Goal: Information Seeking & Learning: Learn about a topic

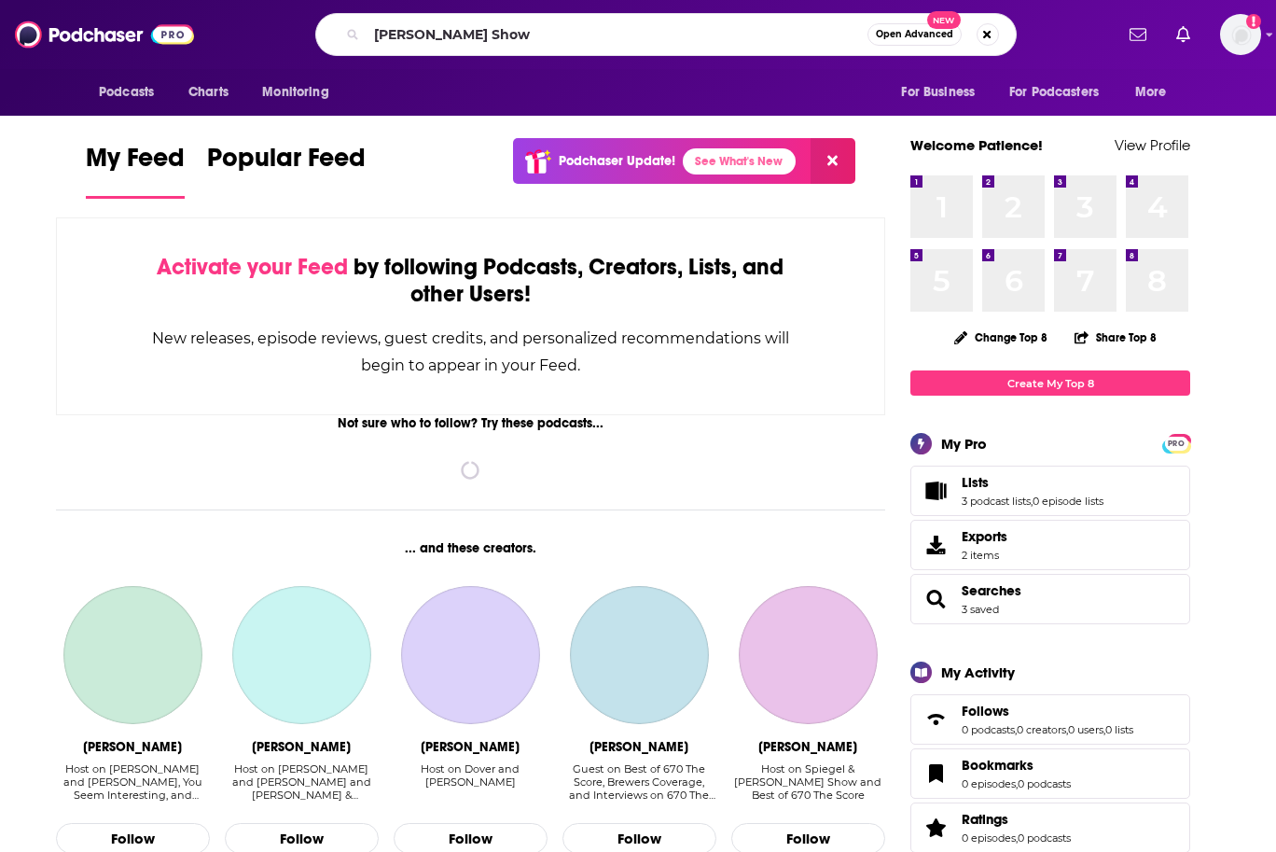
type input "[PERSON_NAME] Show"
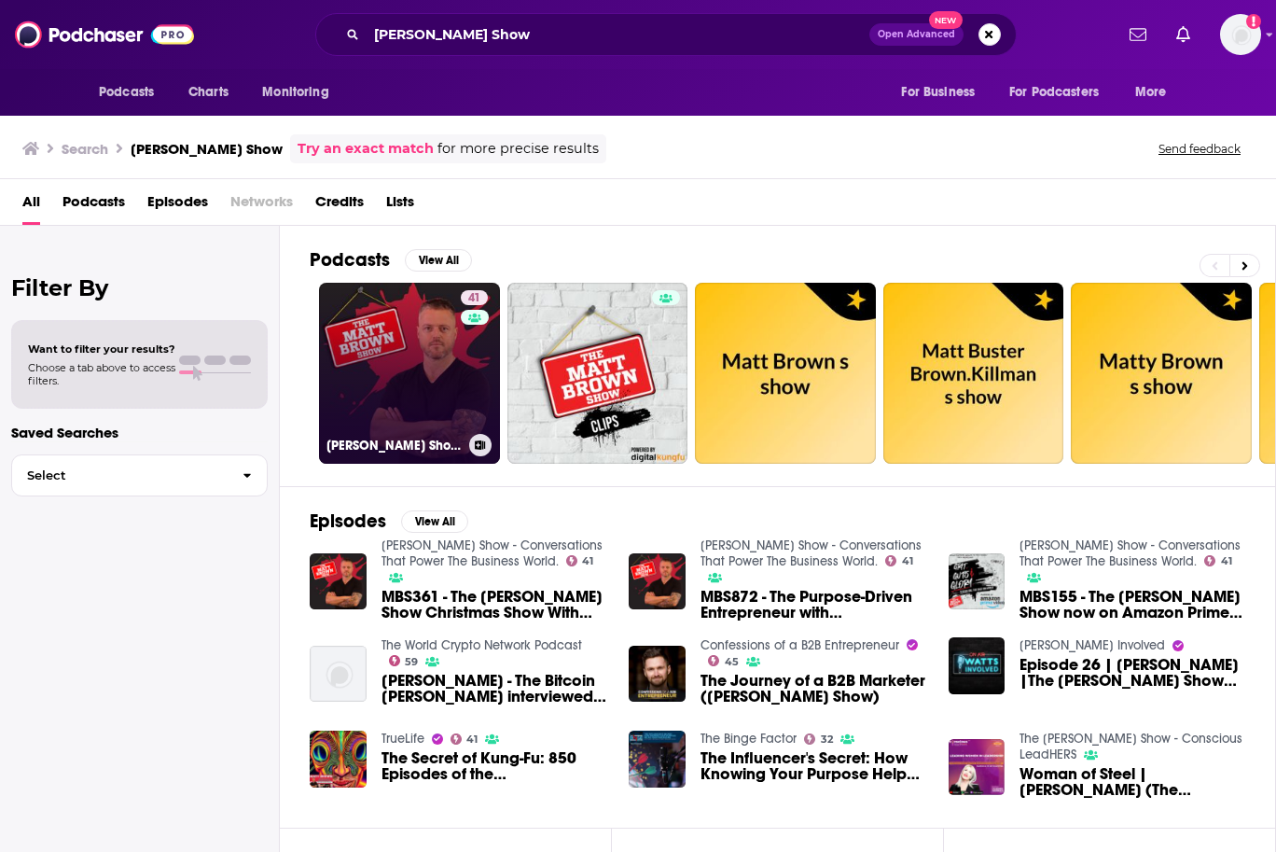
click at [477, 359] on div "41" at bounding box center [477, 362] width 32 height 144
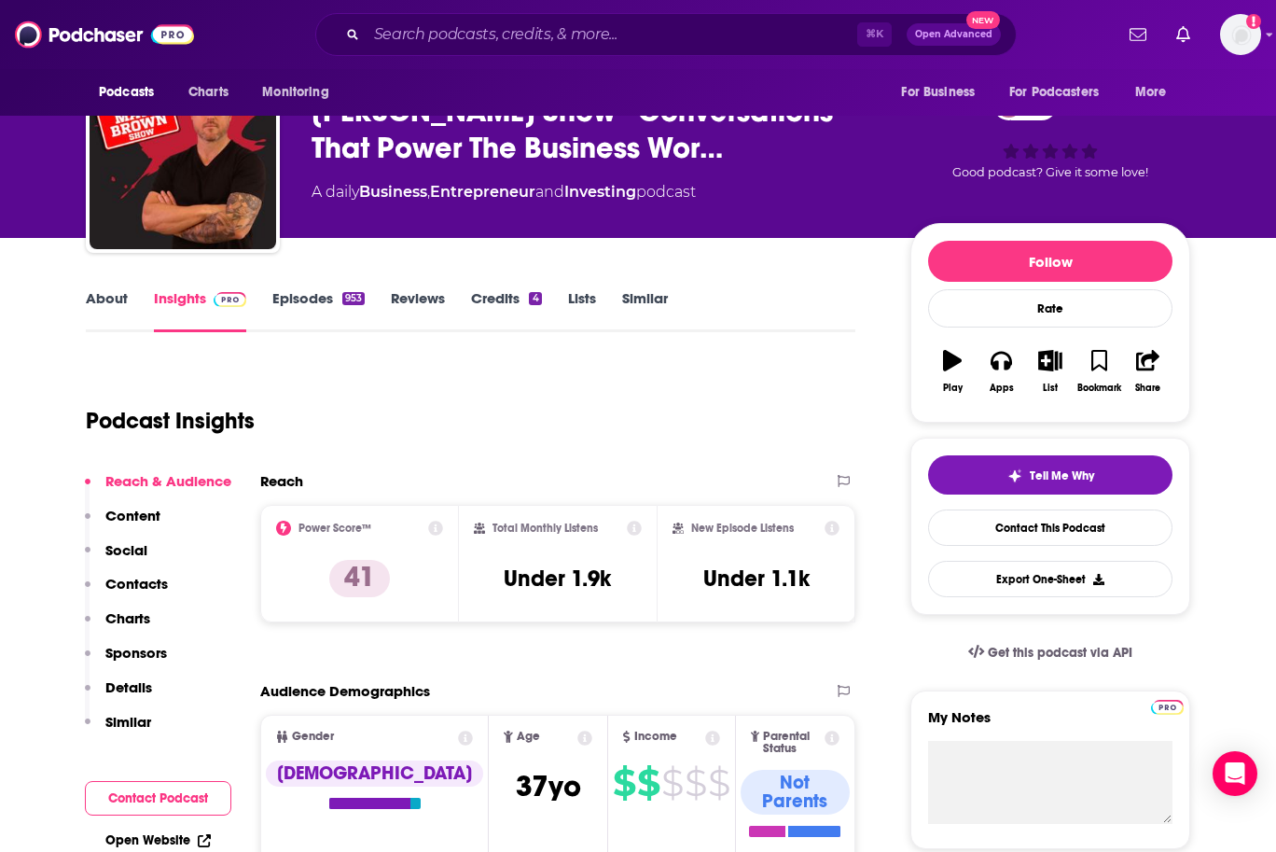
scroll to position [70, 0]
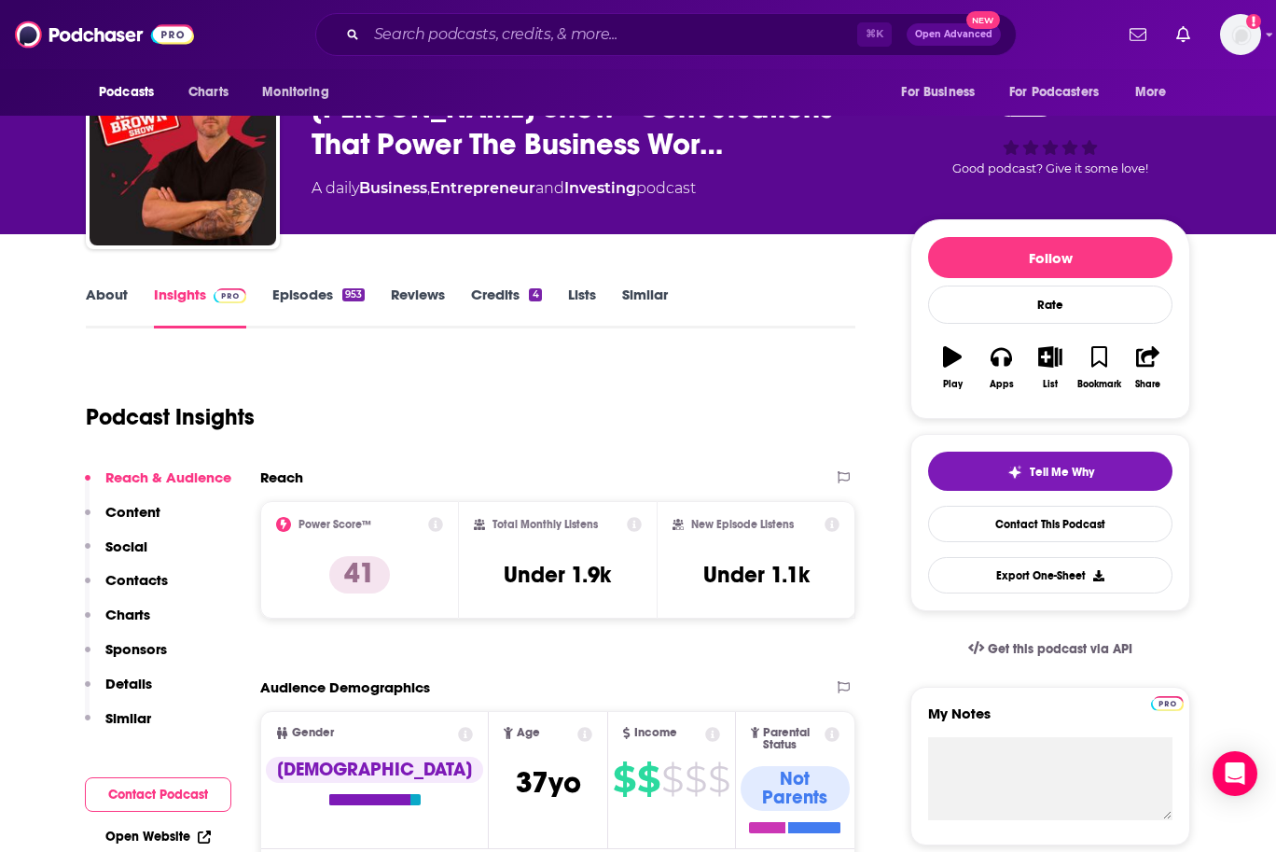
click at [108, 297] on link "About" at bounding box center [107, 306] width 42 height 43
